Goal: Navigation & Orientation: Find specific page/section

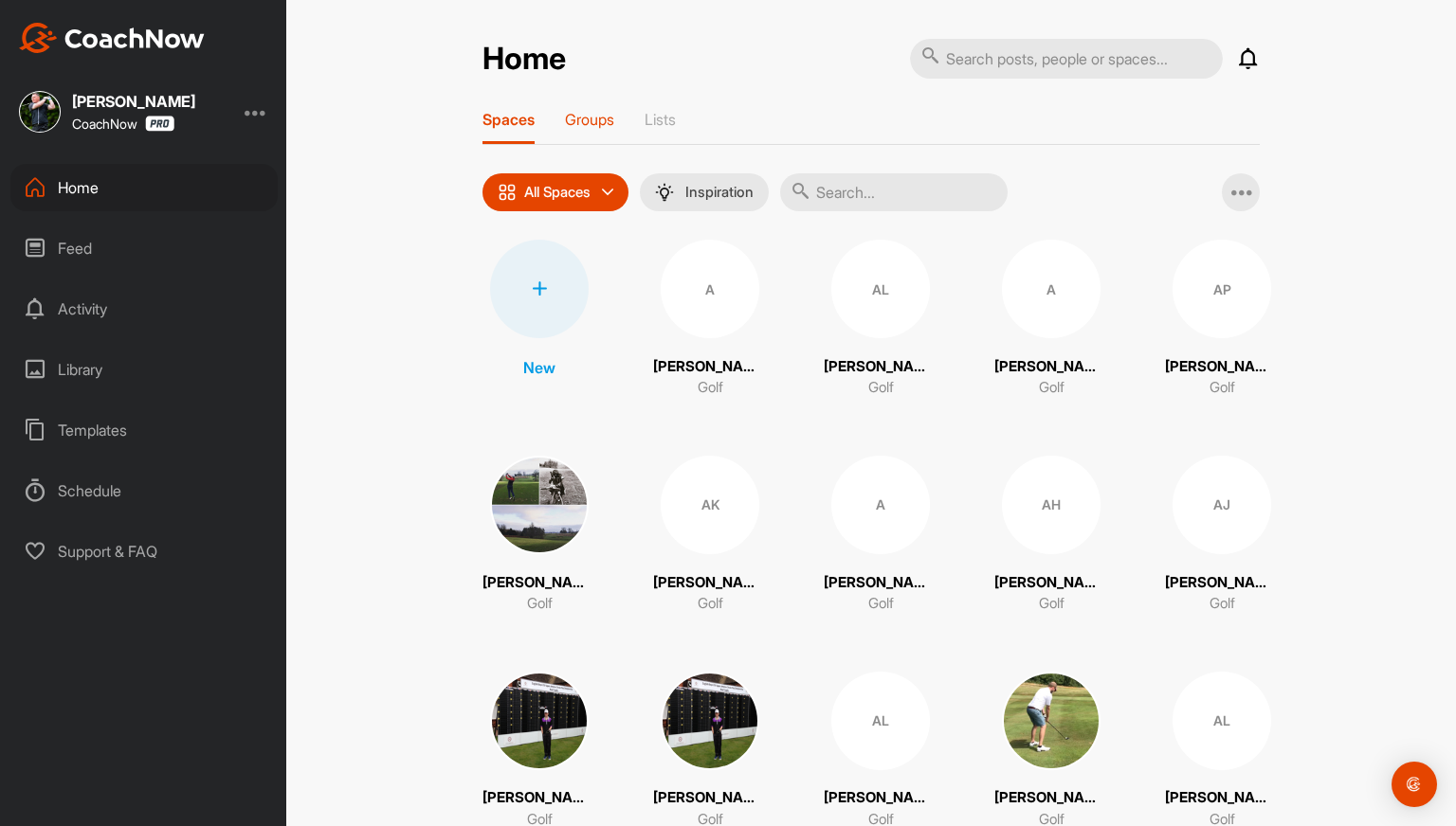
click at [581, 127] on p "Groups" at bounding box center [589, 119] width 49 height 19
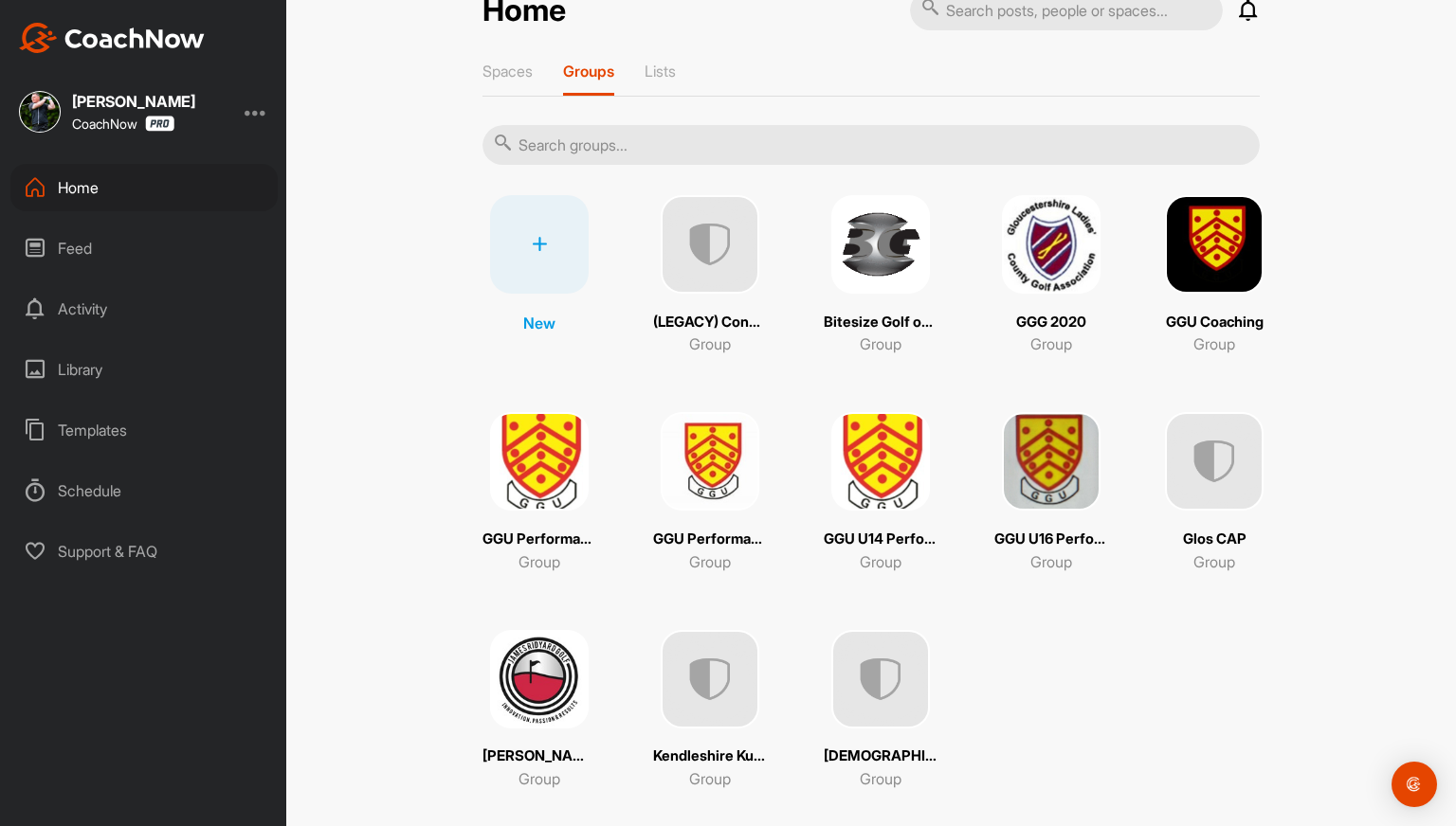
scroll to position [72, 0]
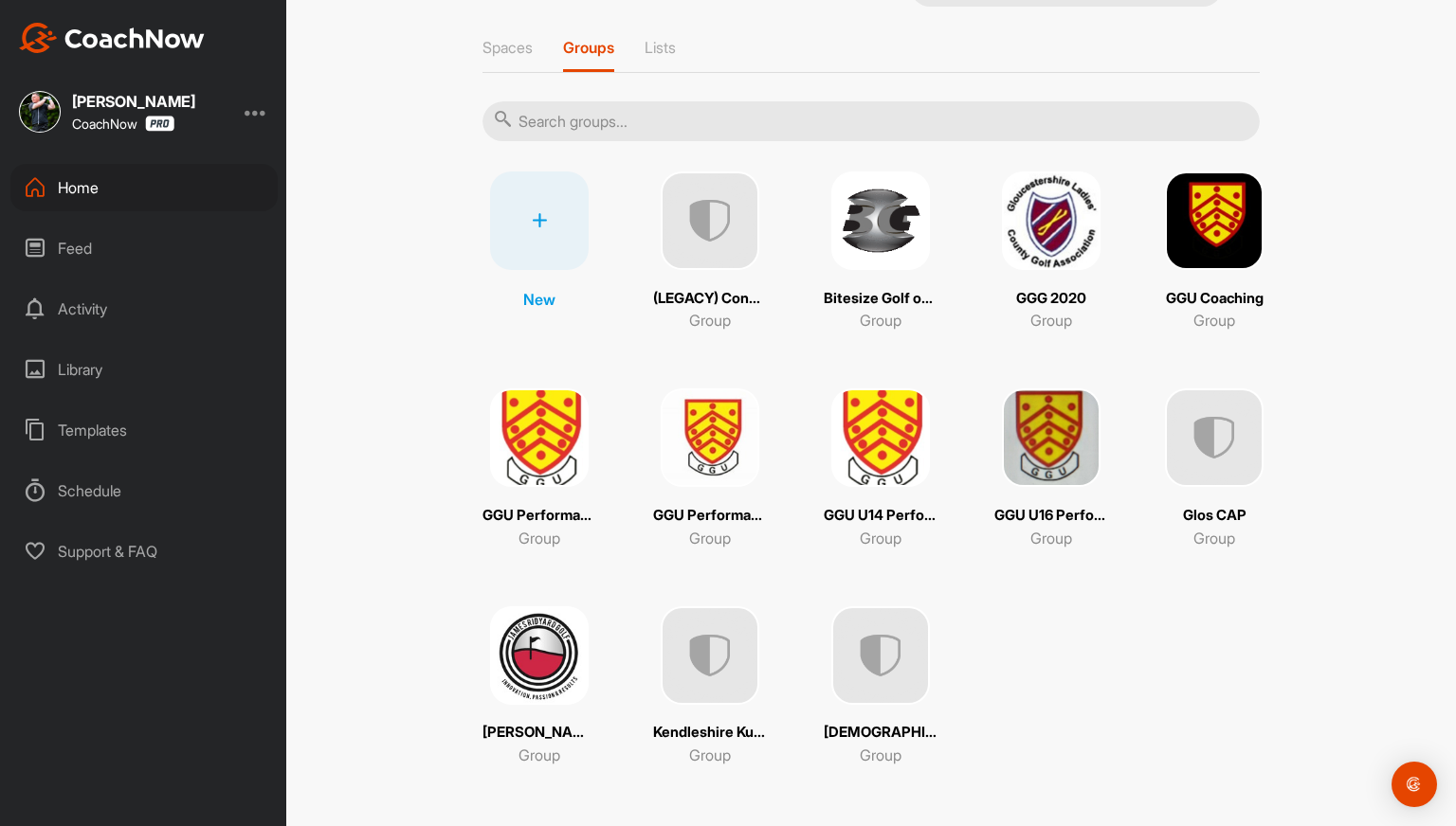
click at [695, 459] on img at bounding box center [710, 437] width 99 height 99
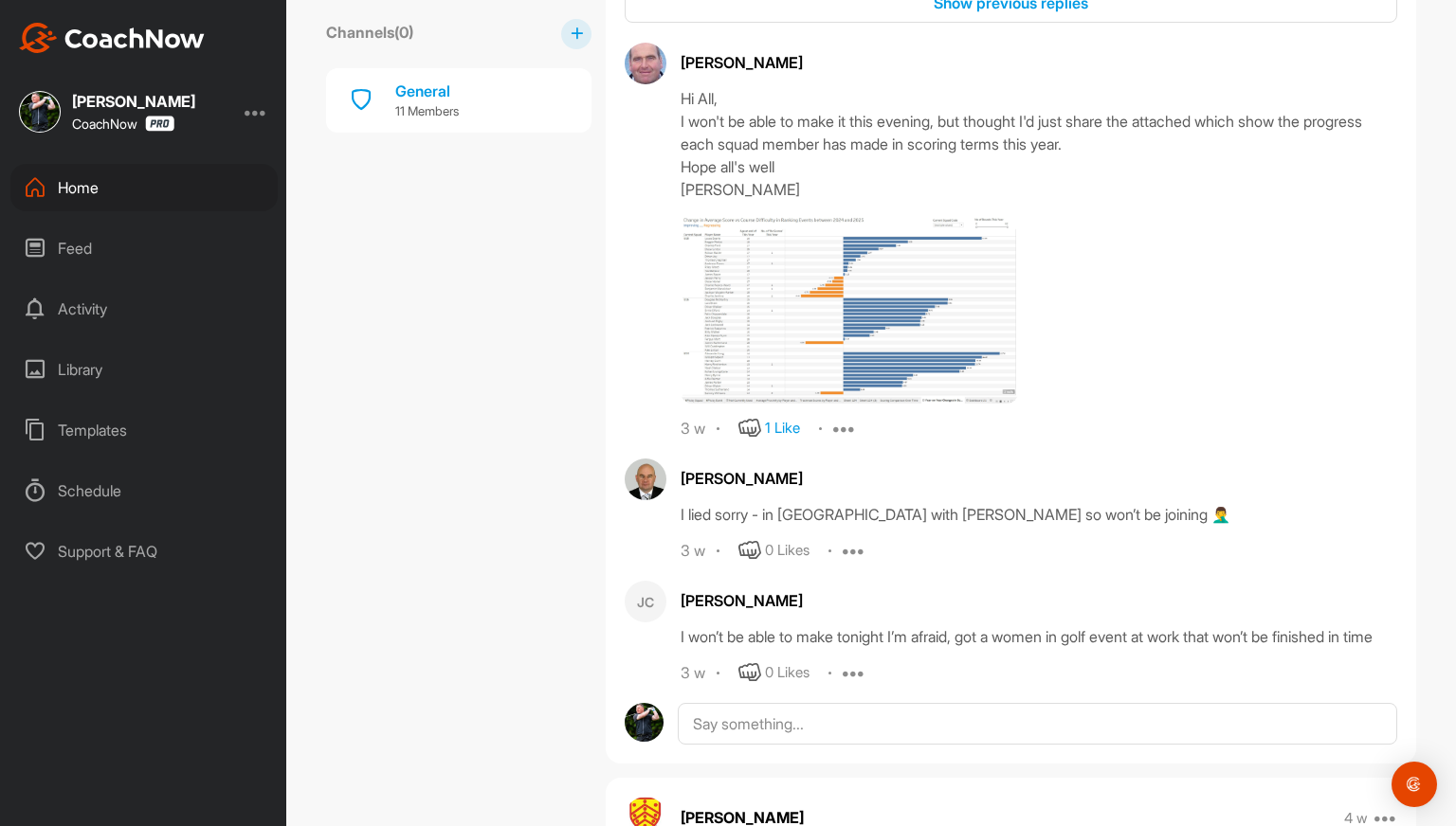
scroll to position [3211, 0]
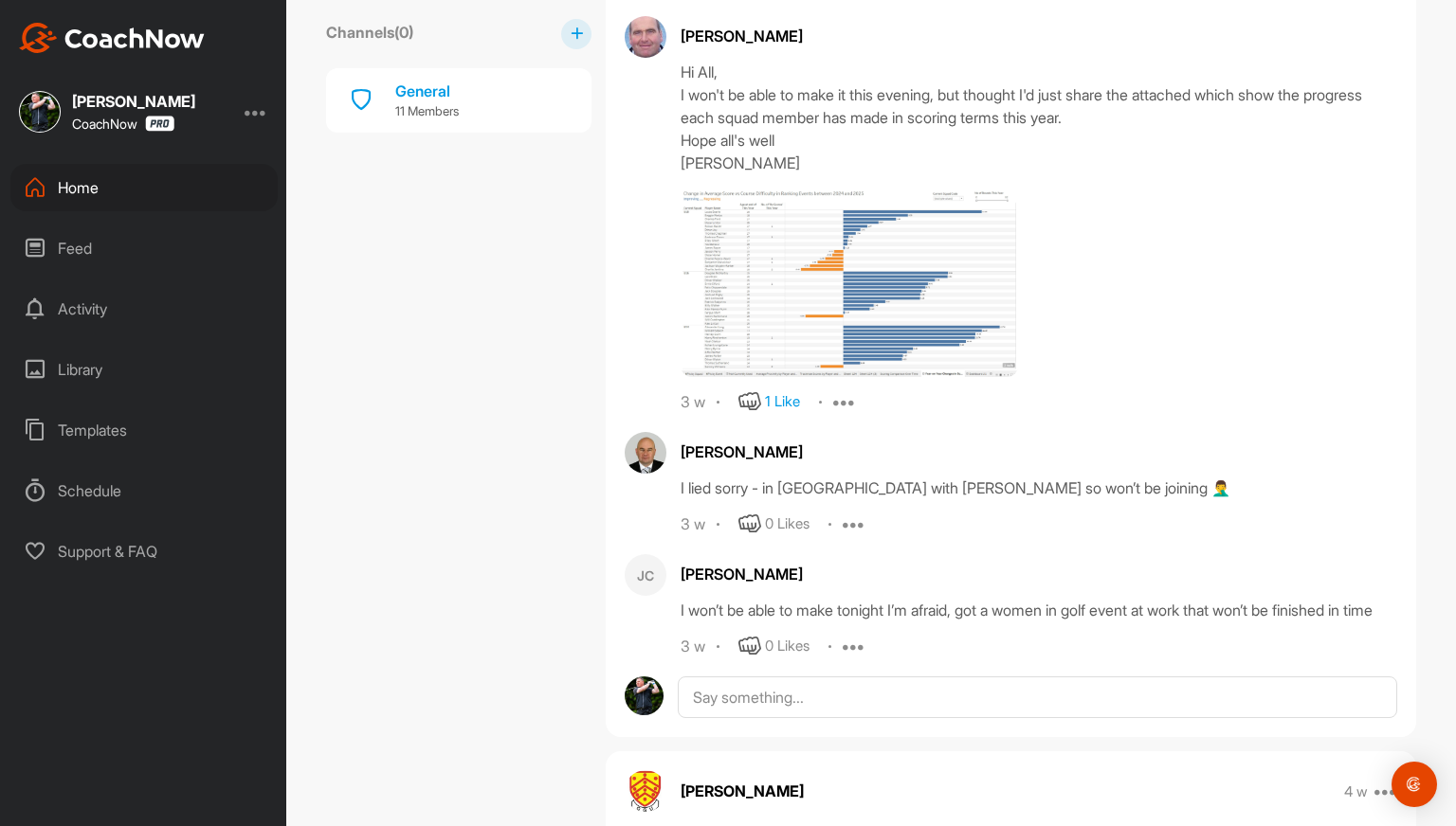
click at [809, 358] on img at bounding box center [849, 282] width 338 height 189
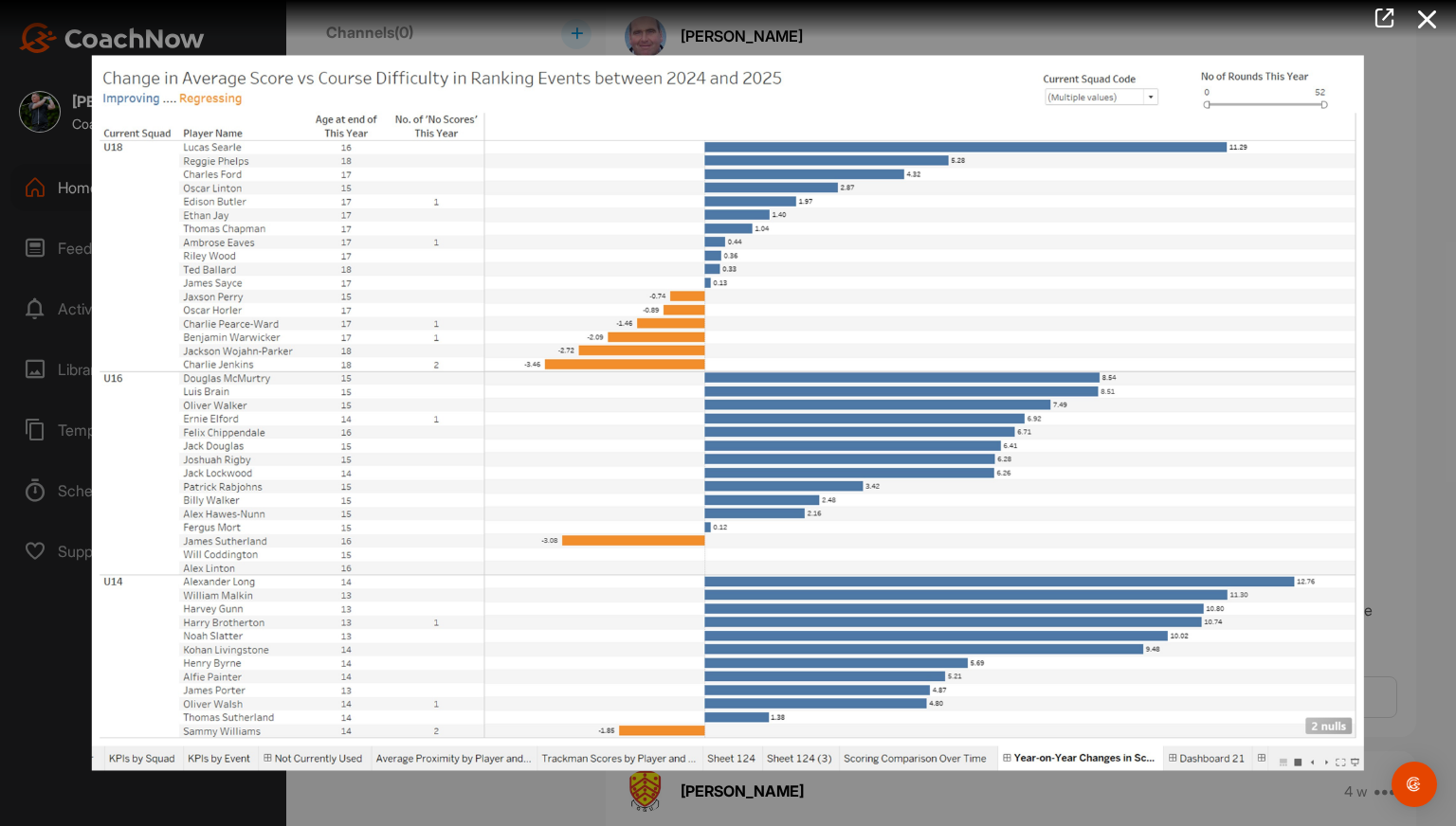
click at [1299, 558] on img at bounding box center [728, 413] width 1310 height 753
click at [1383, 18] on icon at bounding box center [1384, 18] width 22 height 21
click at [1431, 14] on icon at bounding box center [1428, 19] width 44 height 35
